Goal: Task Accomplishment & Management: Complete application form

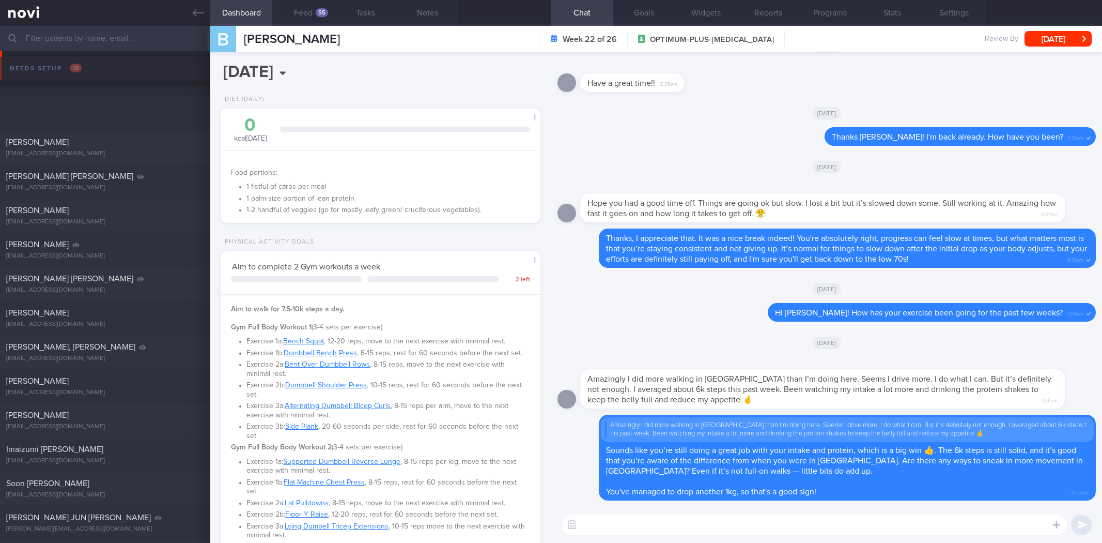
select select "7"
click at [197, 7] on icon at bounding box center [198, 12] width 11 height 11
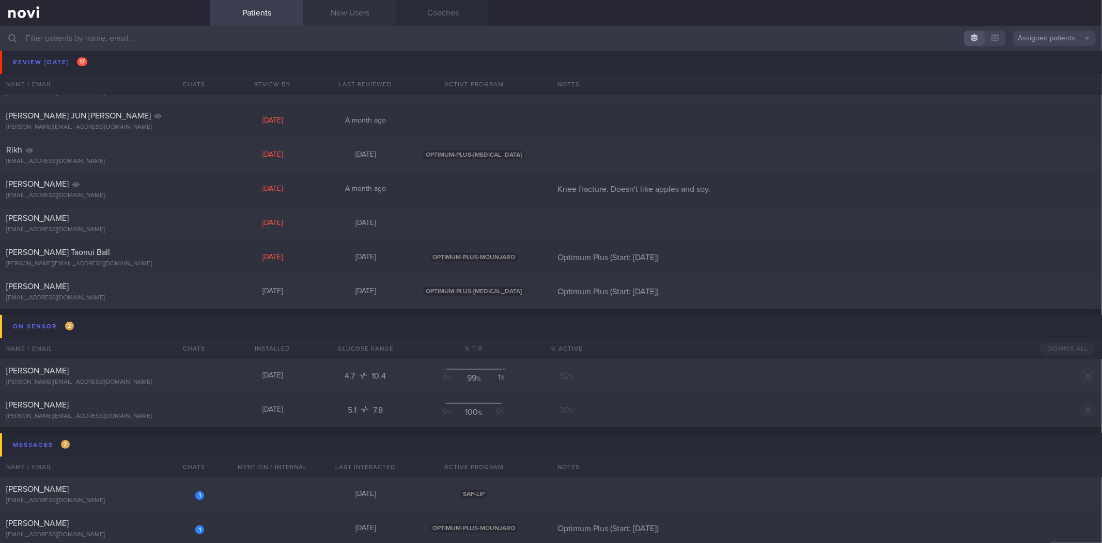
click at [329, 11] on link "New Users" at bounding box center [349, 13] width 93 height 26
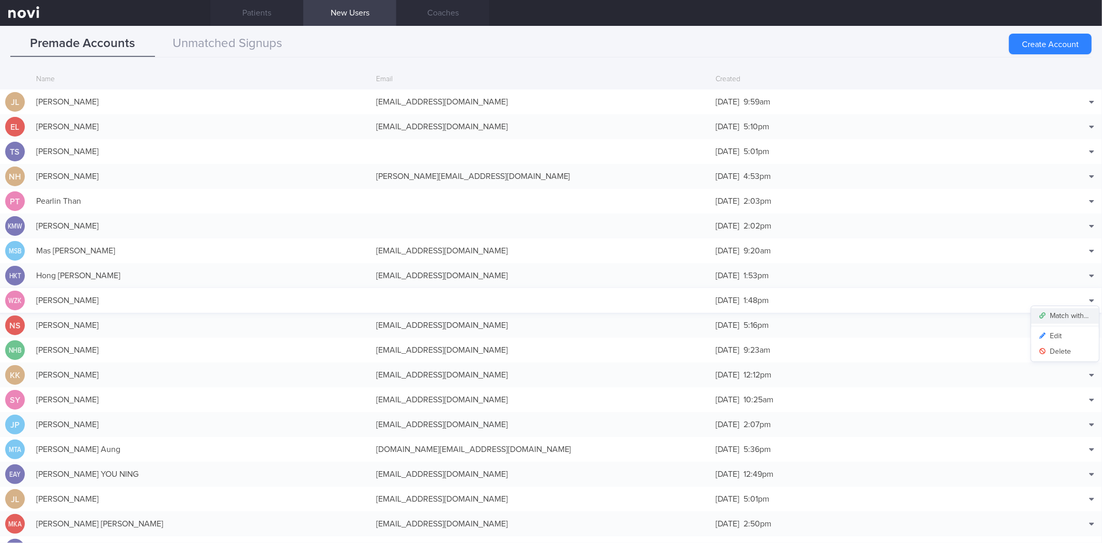
click at [1073, 314] on button "Match with..." at bounding box center [1066, 316] width 68 height 16
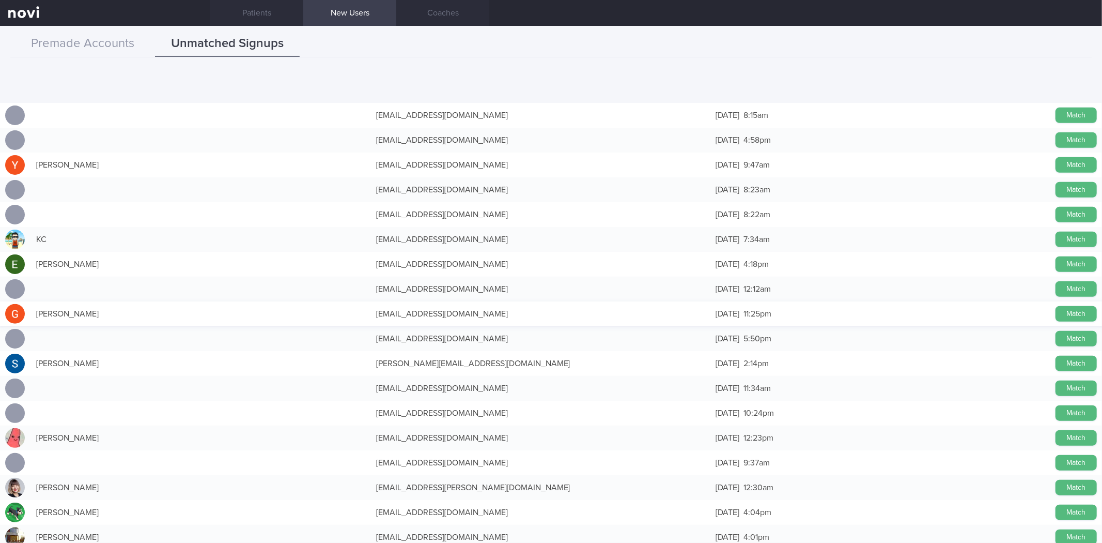
scroll to position [746, 0]
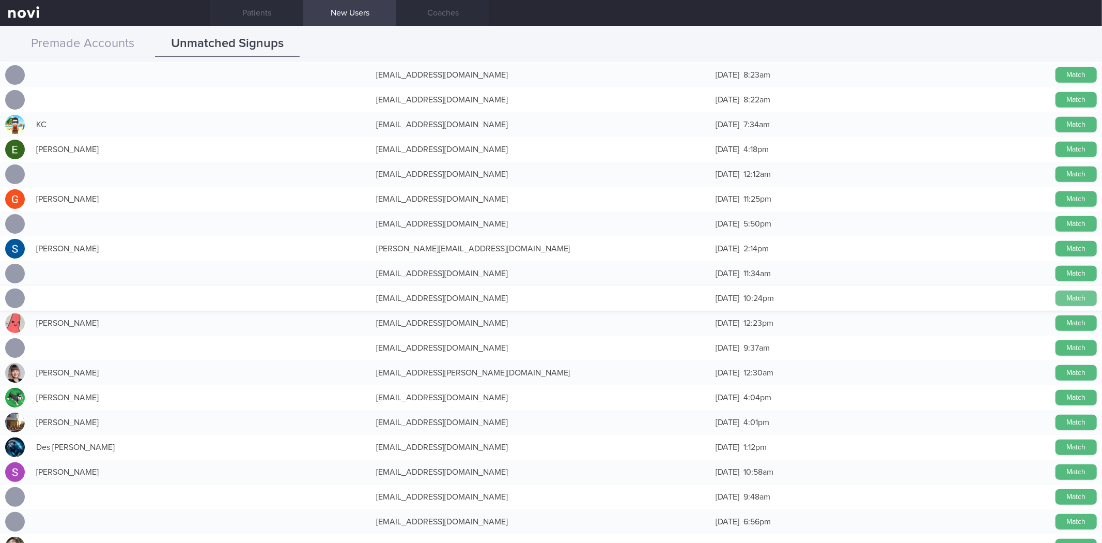
click at [1066, 293] on button "Match" at bounding box center [1076, 298] width 41 height 16
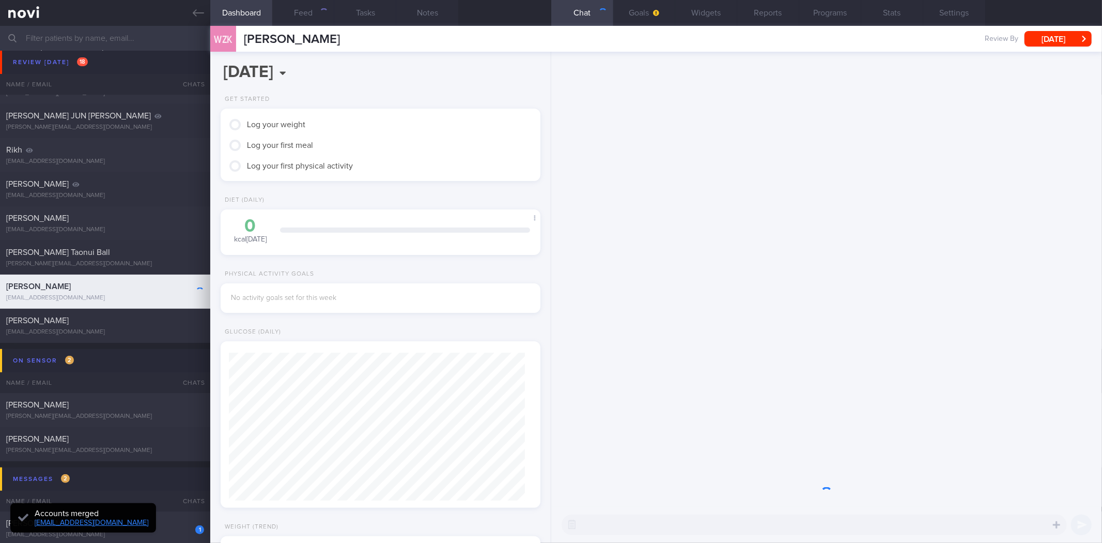
scroll to position [148, 296]
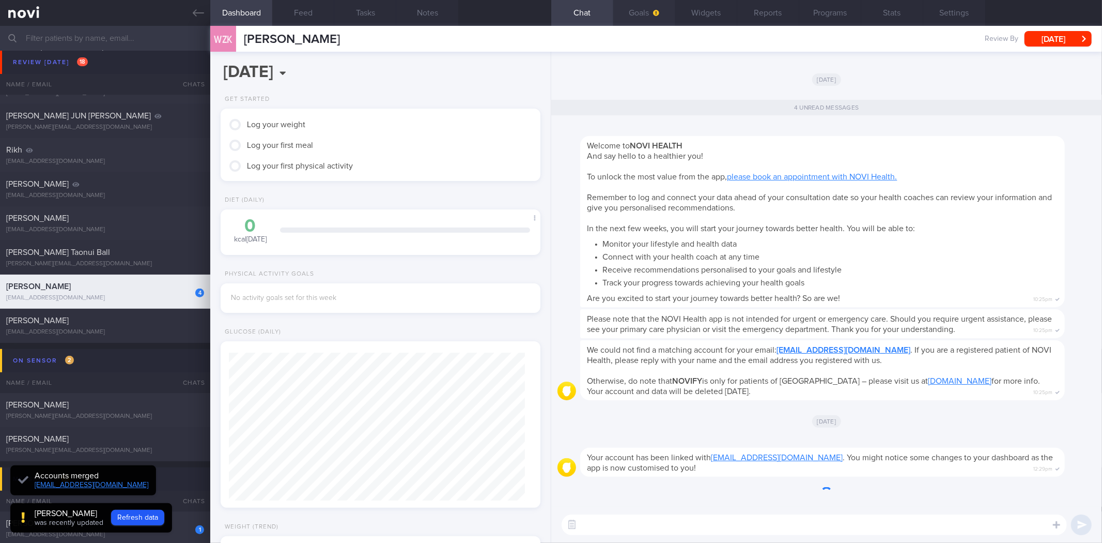
click at [633, 13] on button "Goals" at bounding box center [644, 13] width 62 height 26
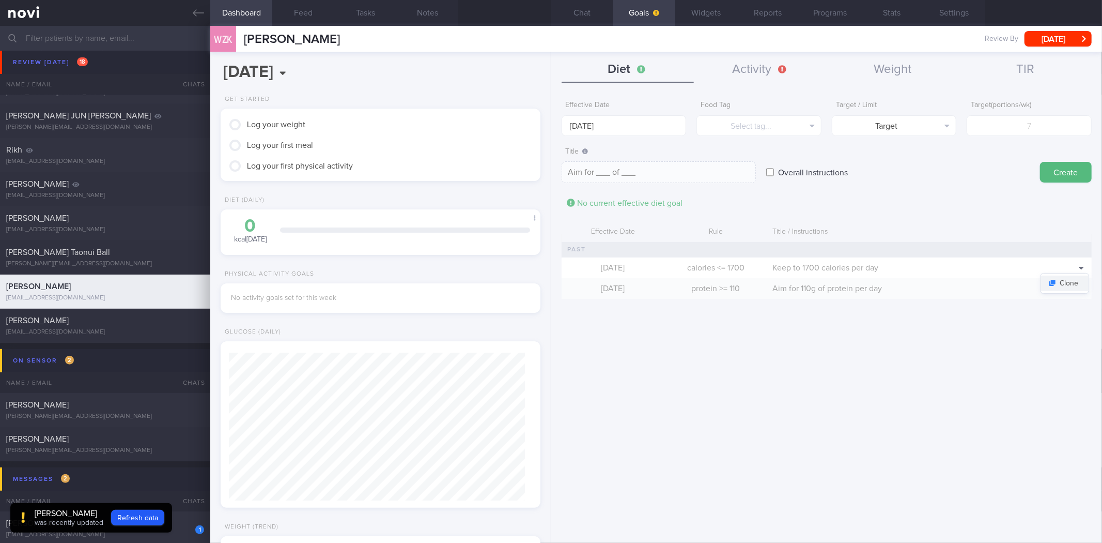
click at [1078, 278] on button "Clone" at bounding box center [1065, 283] width 48 height 16
type input "1700"
type textarea "Keep to 1700 calories per day"
click at [628, 137] on form "Effective Date [DATE] Food Tag Calories Select tag... Calories Carbs Protein Fa…" at bounding box center [827, 202] width 530 height 213
click at [623, 119] on input "[DATE]" at bounding box center [624, 125] width 125 height 21
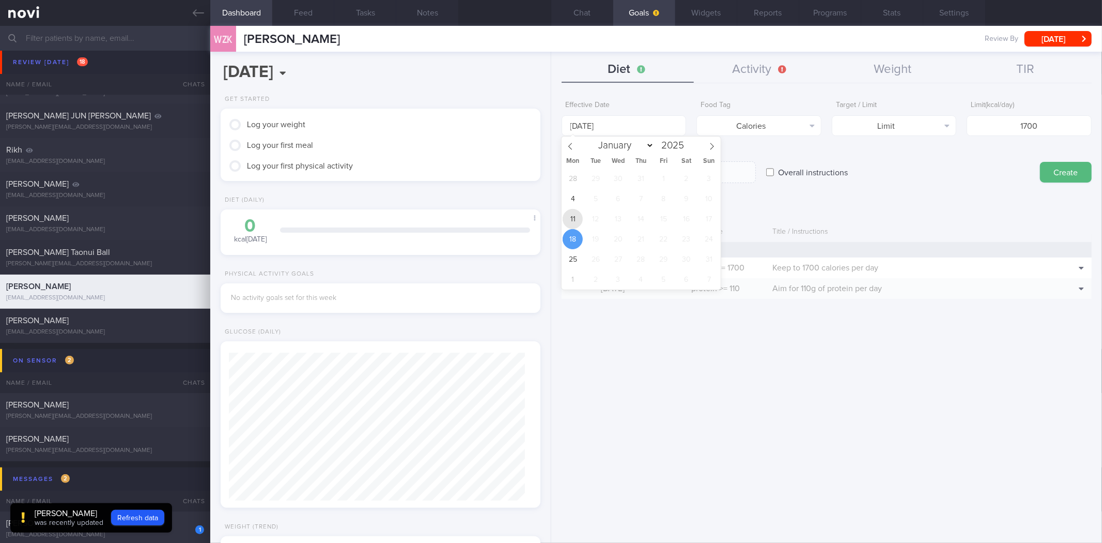
click at [566, 226] on span "11" at bounding box center [573, 219] width 20 height 20
type input "[DATE]"
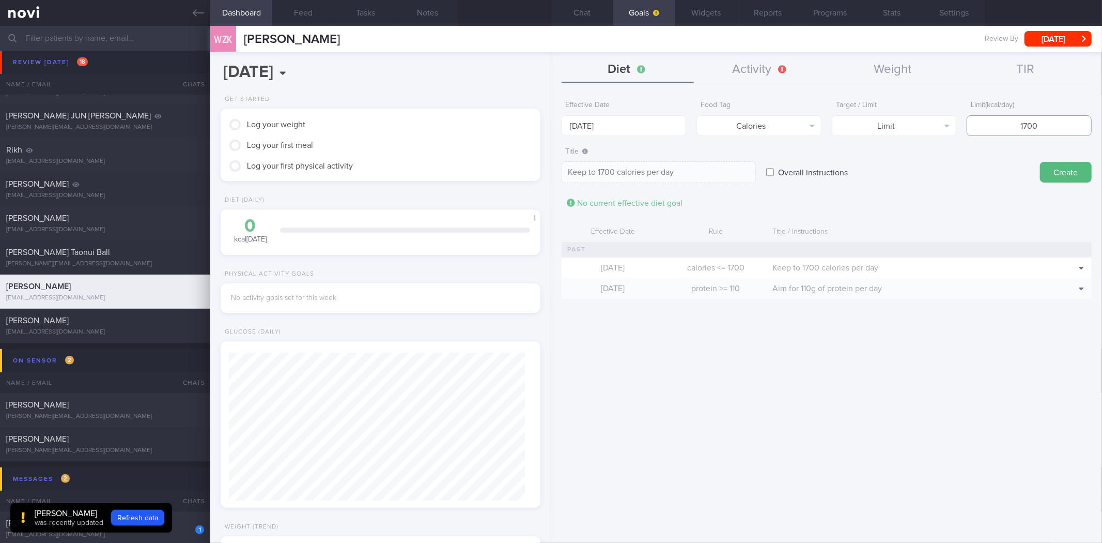
drag, startPoint x: 1048, startPoint y: 132, endPoint x: 988, endPoint y: 135, distance: 59.5
click at [989, 135] on input "1700" at bounding box center [1029, 125] width 125 height 21
type input "1"
type textarea "Keep to 1 calories per day"
type input "14"
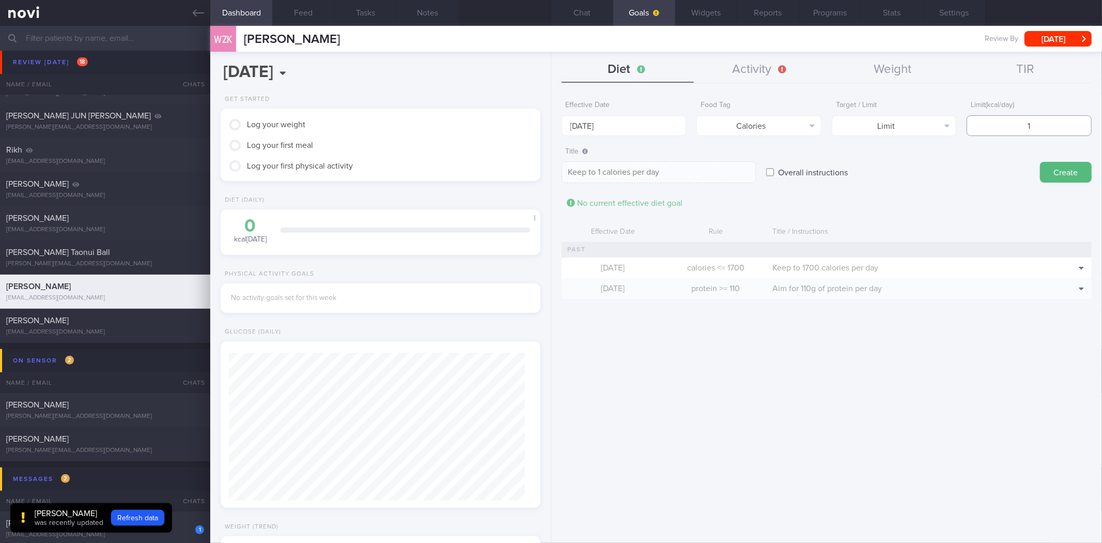
type textarea "Keep to 14 calories per day"
type input "140"
type textarea "Keep to 140 calories per day"
type input "1400"
type textarea "Keep to 1400 calories per day"
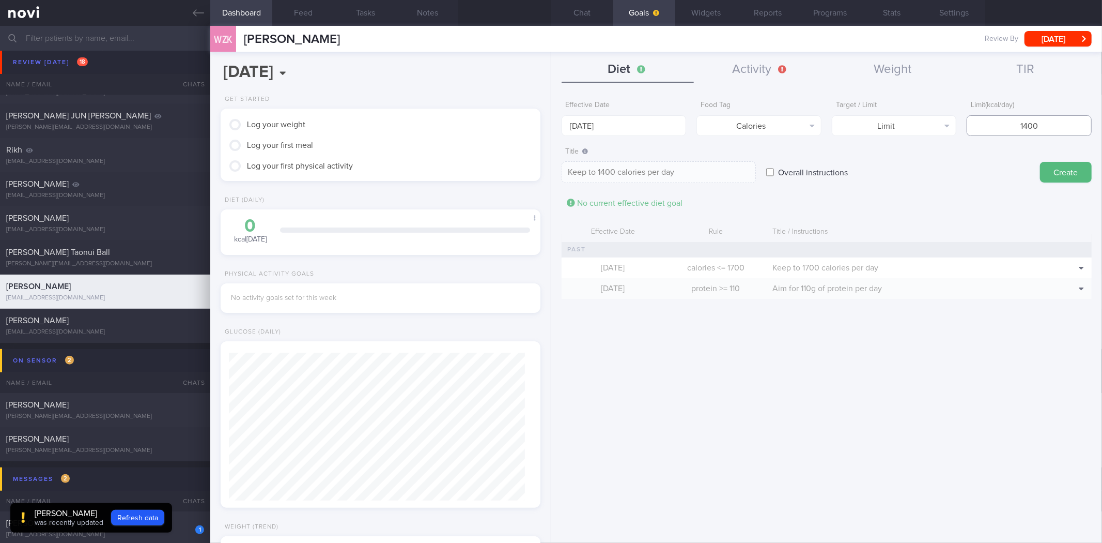
type input "140"
type textarea "Keep to 140 calories per day"
type input "14"
type textarea "Keep to 14 calories per day"
type input "1"
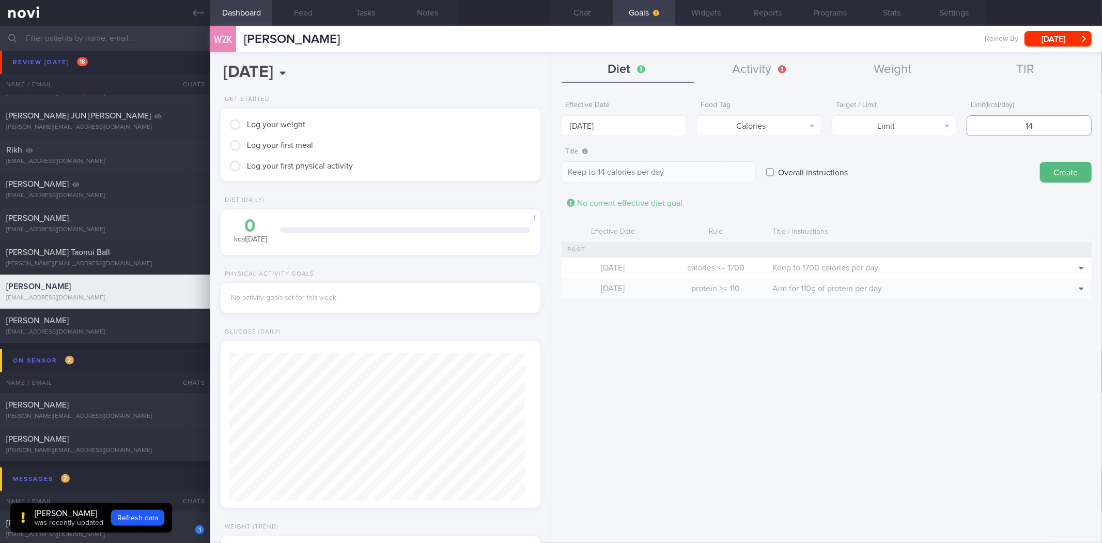
type textarea "Keep to 1 calories per day"
type input "12"
type textarea "Keep to 12 calories per day"
type input "120"
type textarea "Keep to 120 calories per day"
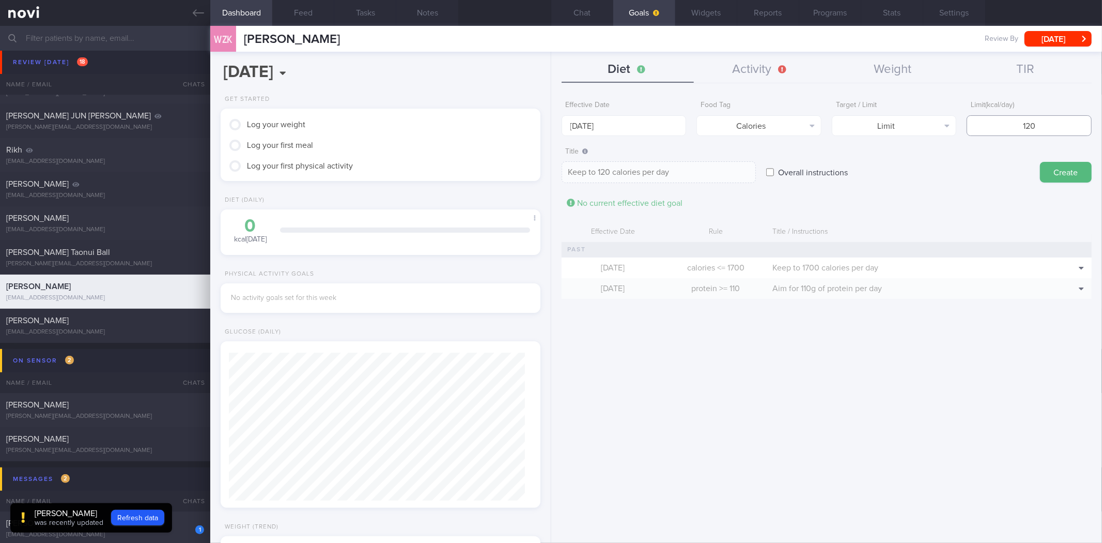
type input "1200"
type textarea "Keep to 1200 calories per day"
type input "1200"
click at [1040, 162] on button "Create" at bounding box center [1066, 172] width 52 height 21
type input "[DATE]"
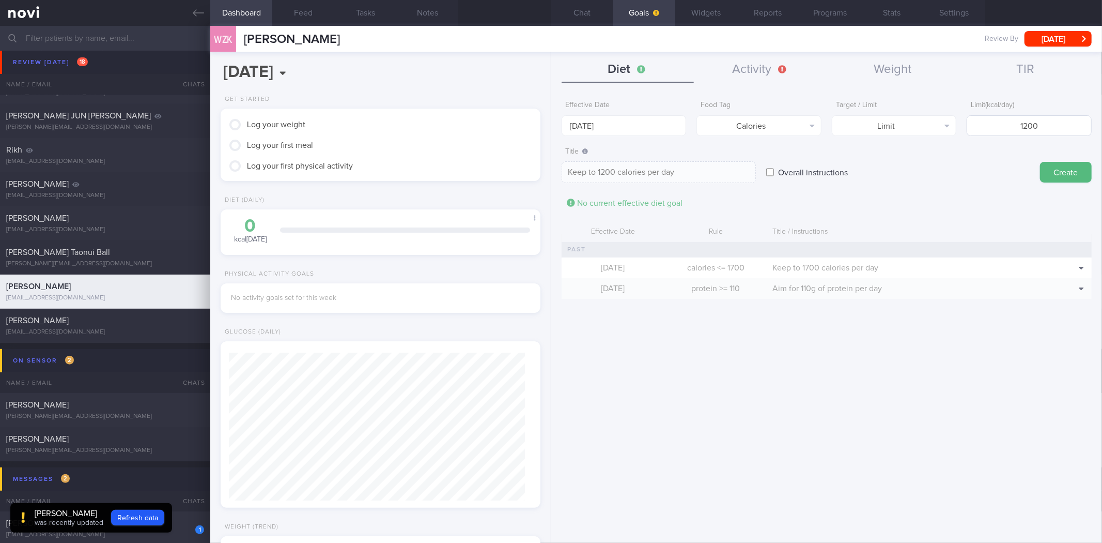
type textarea "Aim for ___ of ___"
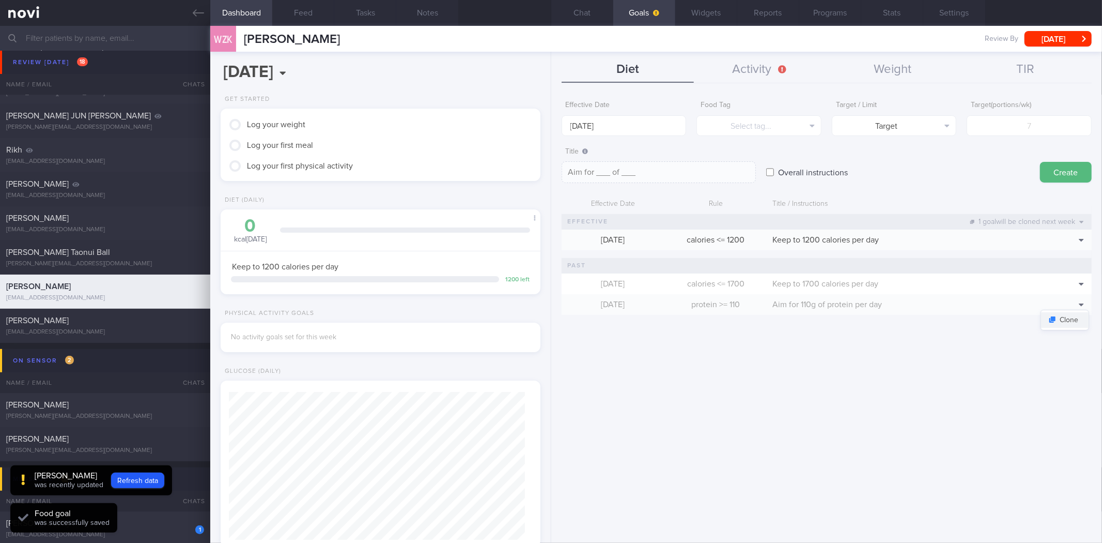
click at [1073, 325] on button "Clone" at bounding box center [1065, 320] width 48 height 16
type input "110"
type textarea "Aim for 110g of protein per day"
click at [675, 133] on body "You are offline! Some functionality will be unavailable Patients New Users Coac…" at bounding box center [551, 271] width 1102 height 543
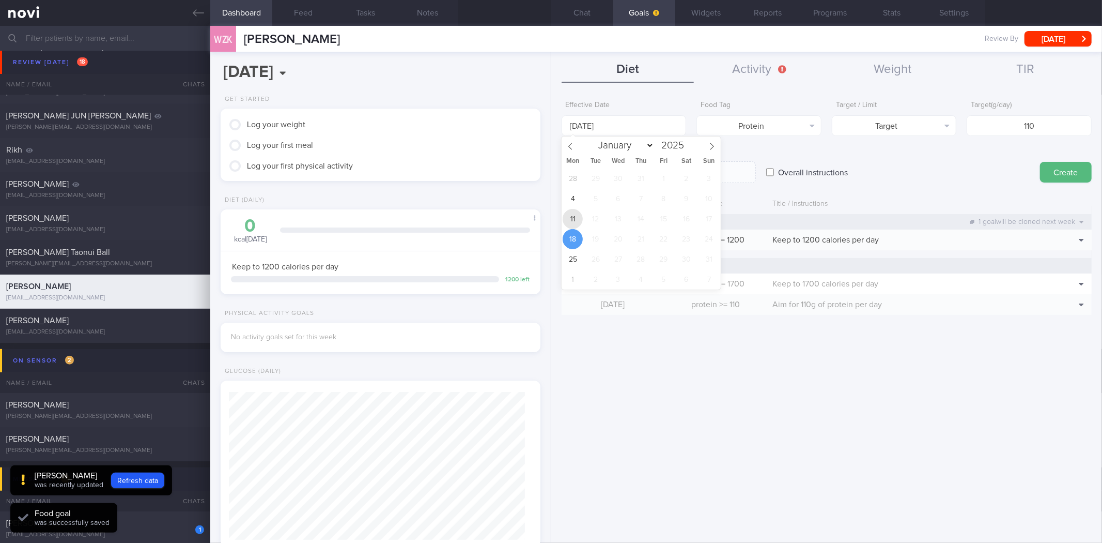
click at [576, 218] on span "11" at bounding box center [573, 219] width 20 height 20
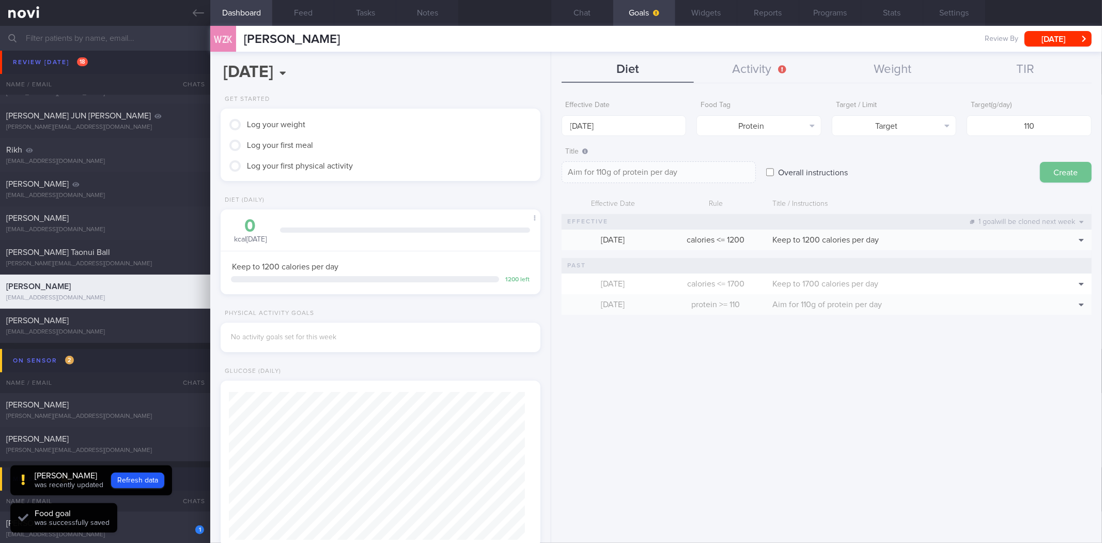
click at [1065, 167] on button "Create" at bounding box center [1066, 172] width 52 height 21
type input "[DATE]"
type textarea "Aim for ___ of ___"
